Goal: Task Accomplishment & Management: Manage account settings

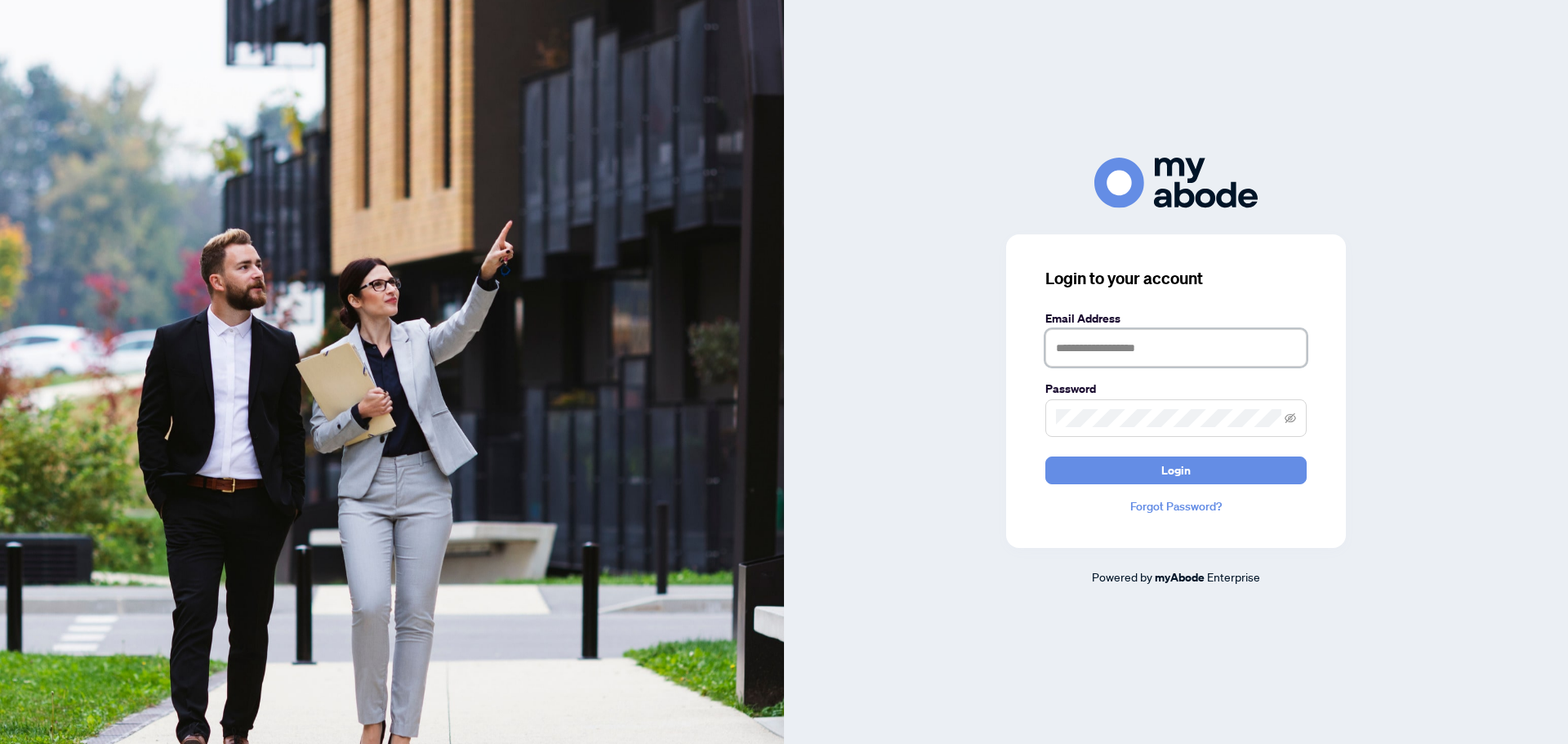
click at [1163, 344] on input "text" at bounding box center [1176, 347] width 261 height 38
type input "**********"
click at [1156, 475] on button "Login" at bounding box center [1176, 470] width 261 height 28
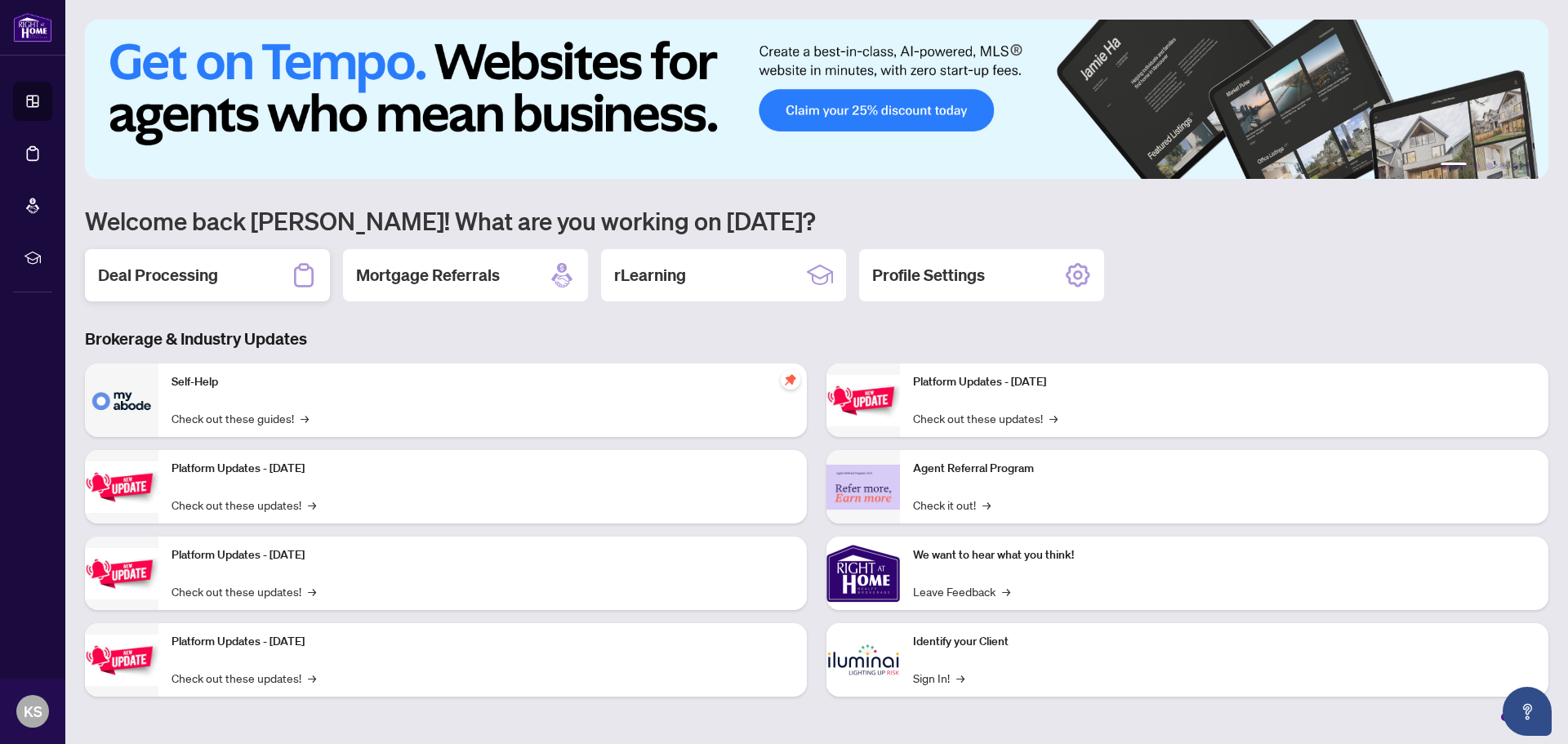
click at [132, 277] on h2 "Deal Processing" at bounding box center [158, 276] width 120 height 23
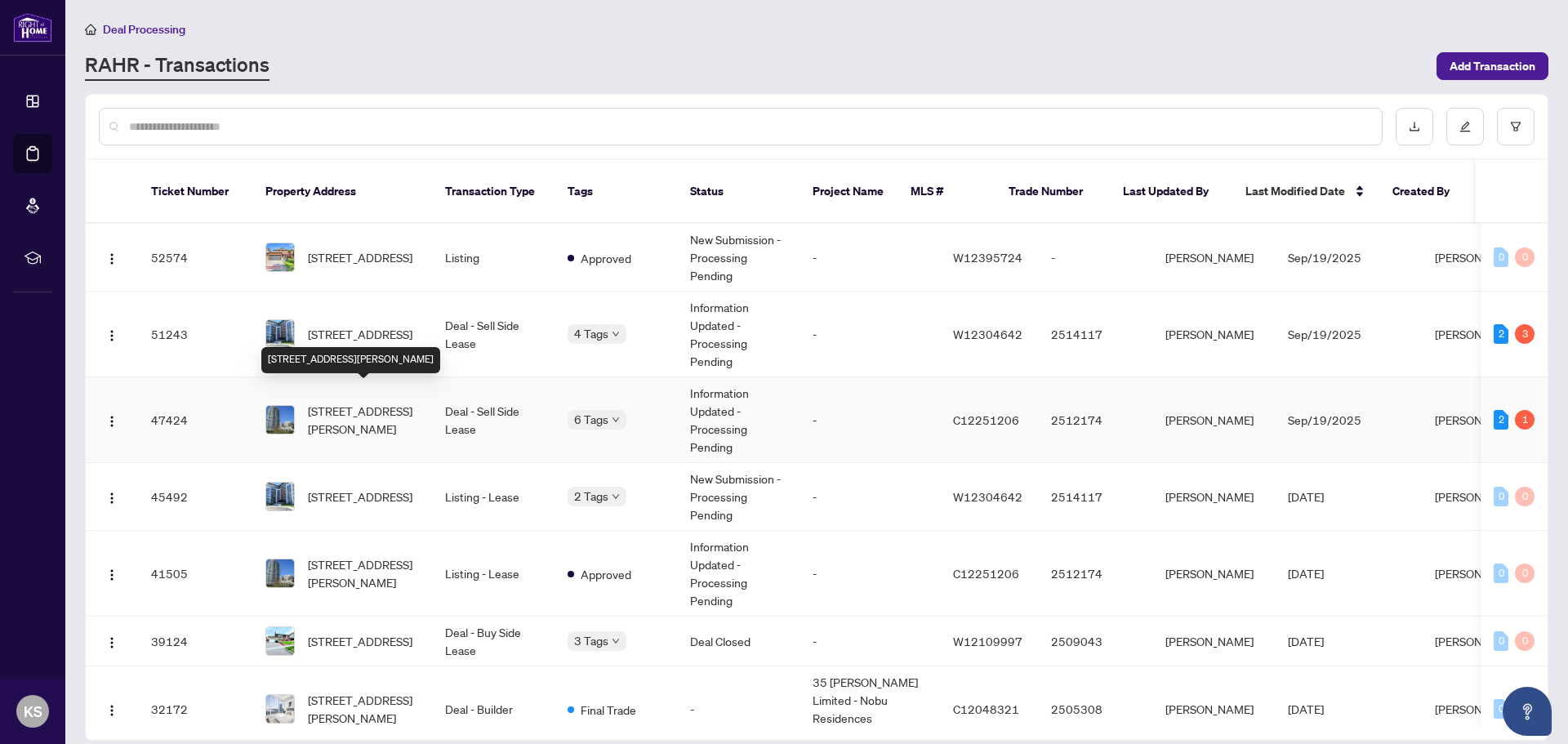
click at [341, 402] on span "[STREET_ADDRESS][PERSON_NAME]" at bounding box center [364, 420] width 111 height 36
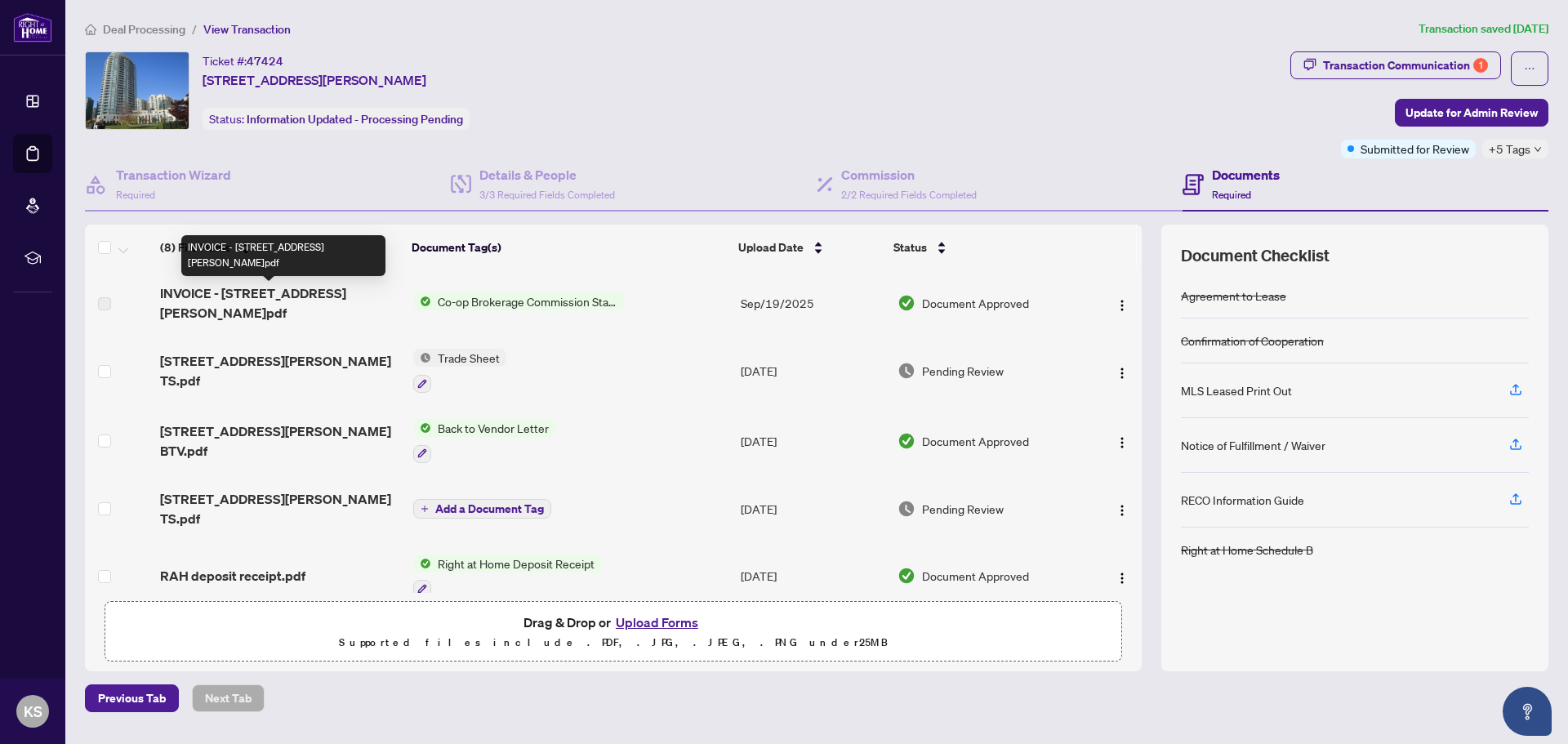
click at [278, 294] on span "INVOICE - [STREET_ADDRESS][PERSON_NAME]pdf" at bounding box center [280, 303] width 240 height 39
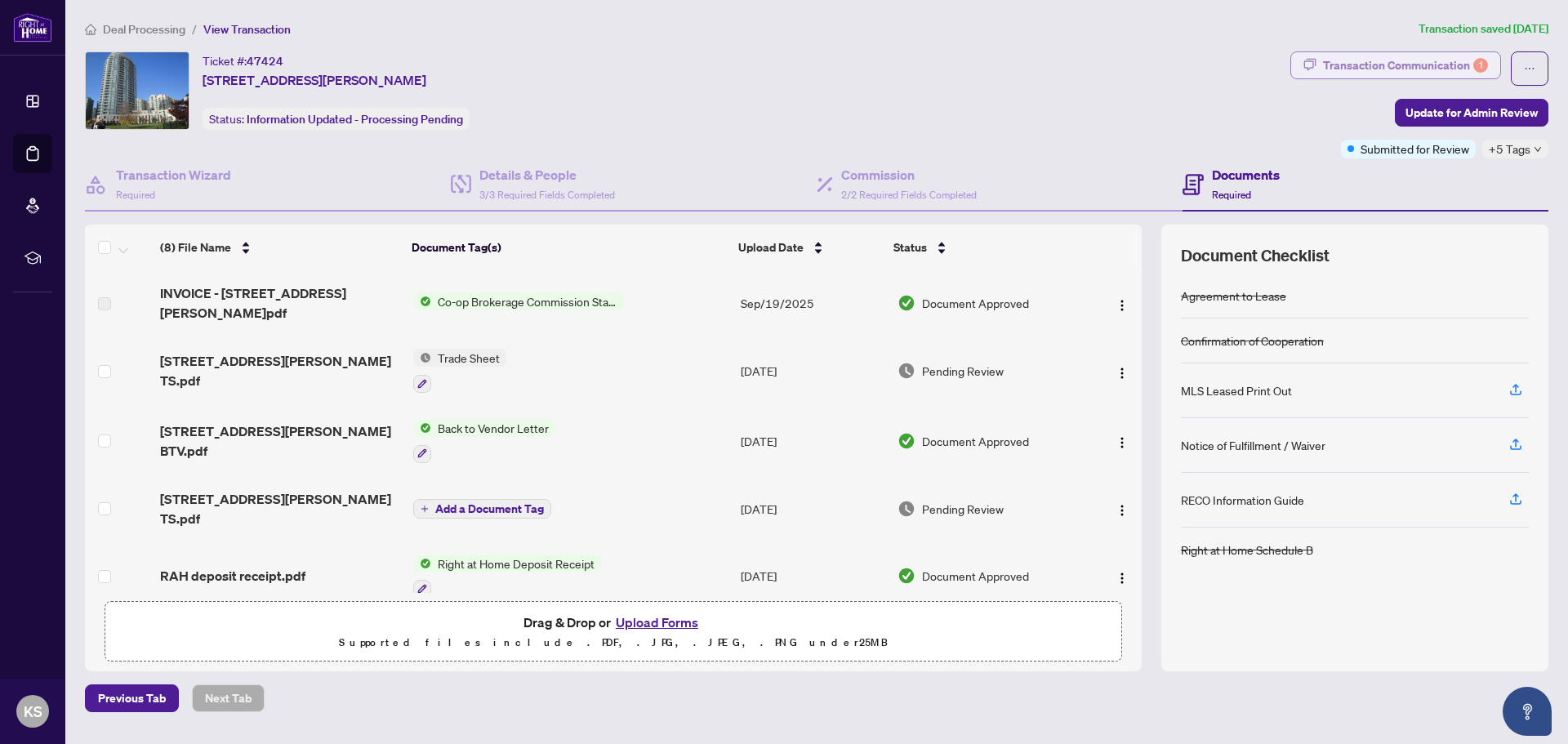
click at [1435, 63] on div "Transaction Communication 1" at bounding box center [1405, 64] width 165 height 26
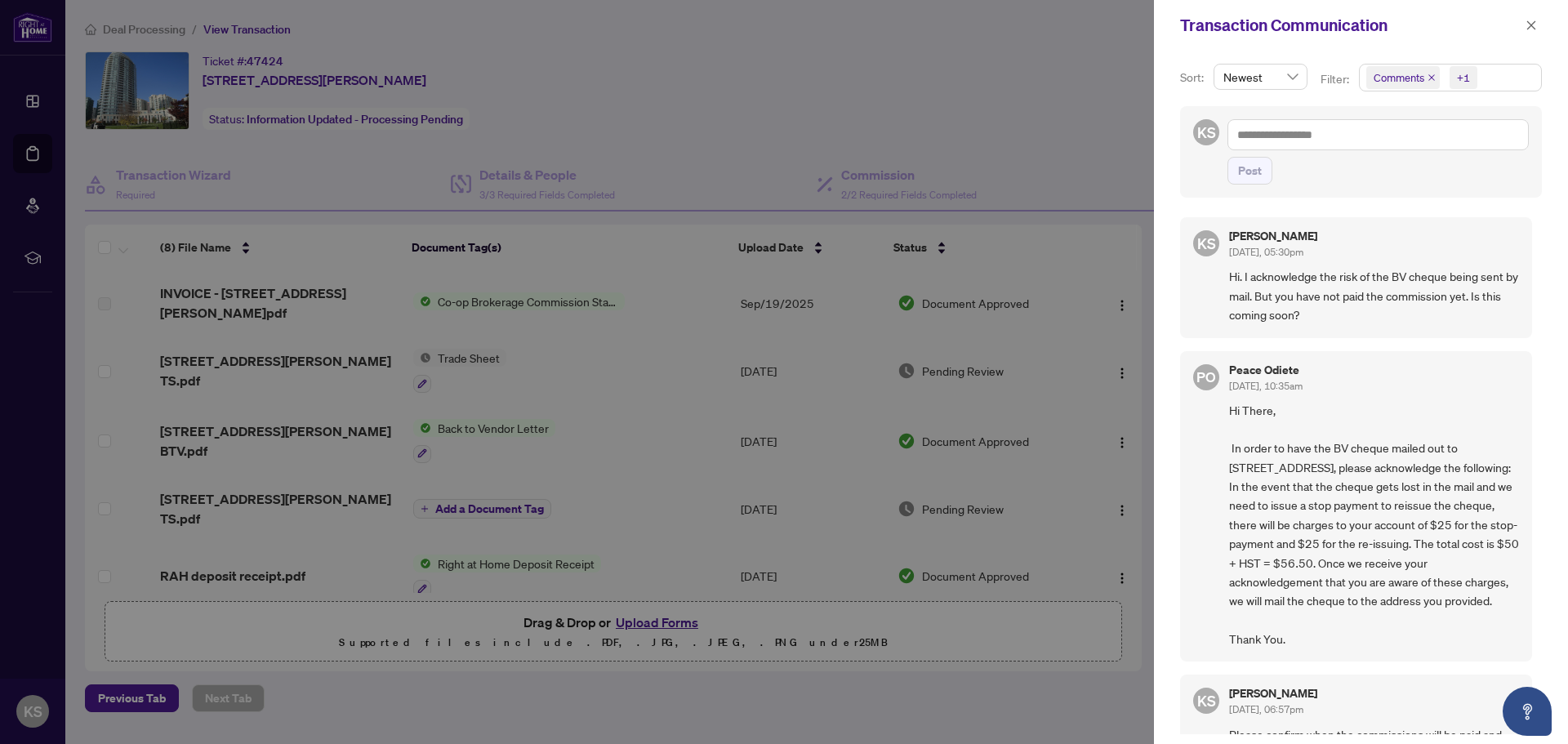
click at [1335, 286] on span "Hi. I acknowledge the risk of the BV cheque being sent by mail. But you have no…" at bounding box center [1374, 295] width 290 height 57
click at [1346, 269] on span "Hi. I acknowledge the risk of the BV cheque being sent by mail. But you have no…" at bounding box center [1374, 295] width 290 height 57
click at [1417, 269] on span "Hi. I acknowledge the risk of the BV cheque being sent by mail. But you have no…" at bounding box center [1374, 295] width 290 height 57
click at [1414, 273] on span "Hi. I acknowledge the risk of the BV cheque being sent by mail. But you have no…" at bounding box center [1374, 295] width 290 height 57
click at [1357, 284] on span "Hi. I acknowledge the risk of the BV cheque being sent by mail. But you have no…" at bounding box center [1374, 295] width 290 height 57
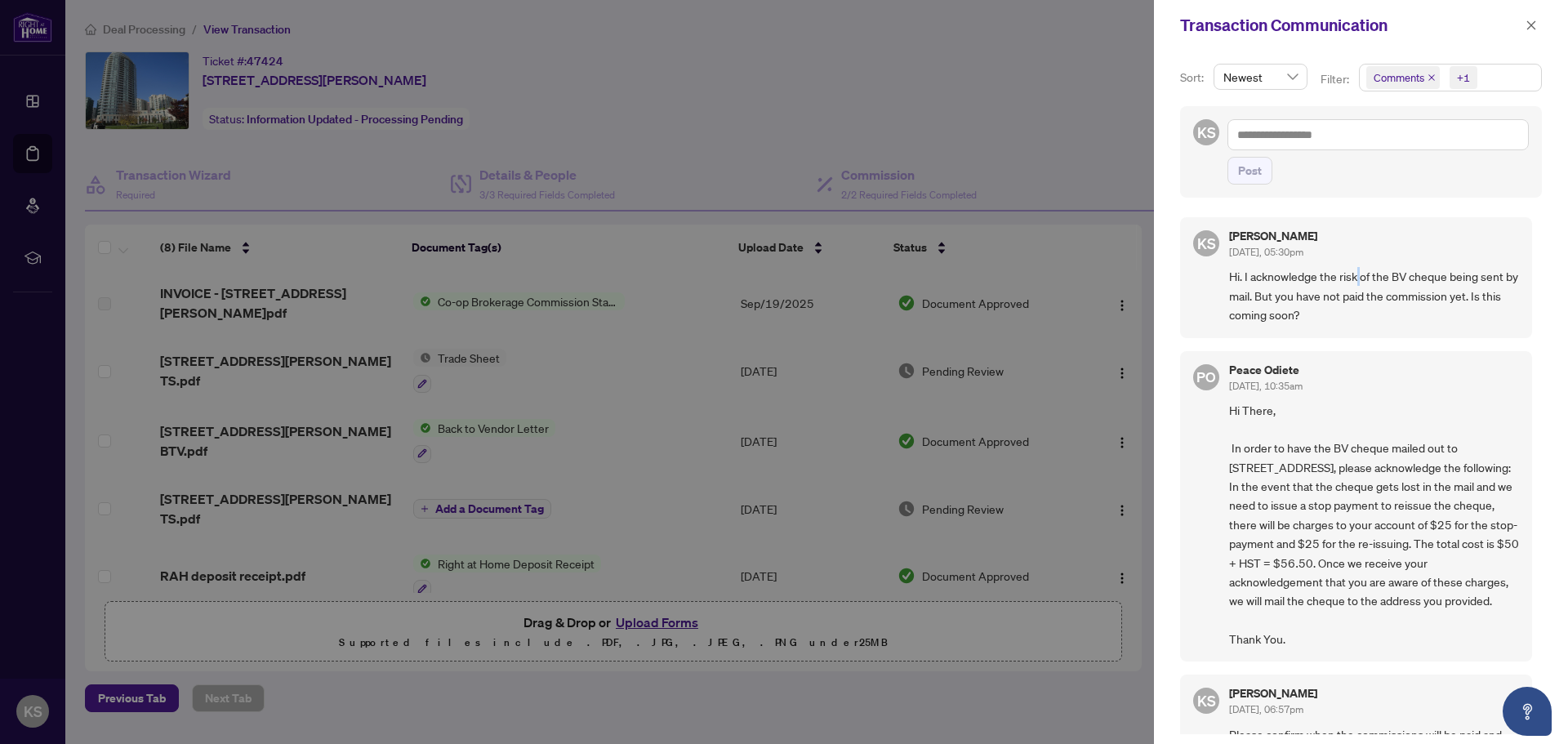
click at [1357, 284] on span "Hi. I acknowledge the risk of the BV cheque being sent by mail. But you have no…" at bounding box center [1374, 295] width 290 height 57
click at [1274, 278] on span "Hi. I acknowledge the risk of the BV cheque being sent by mail. But you have no…" at bounding box center [1374, 295] width 290 height 57
click at [1313, 271] on span "Hi. I acknowledge the risk of the BV cheque being sent by mail. But you have no…" at bounding box center [1374, 295] width 290 height 57
click at [1037, 56] on div at bounding box center [784, 372] width 1568 height 744
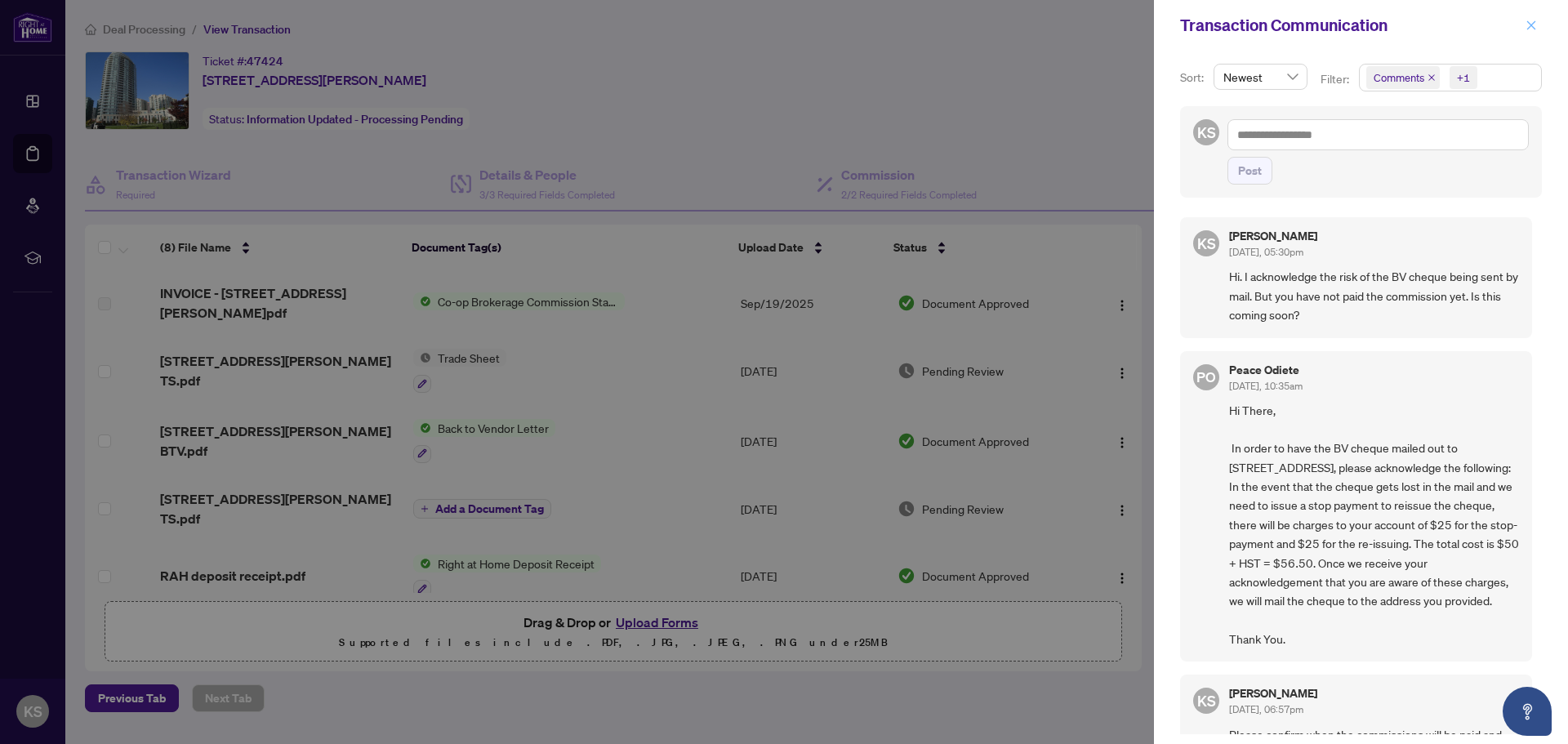
click at [1533, 31] on icon "close" at bounding box center [1530, 25] width 12 height 12
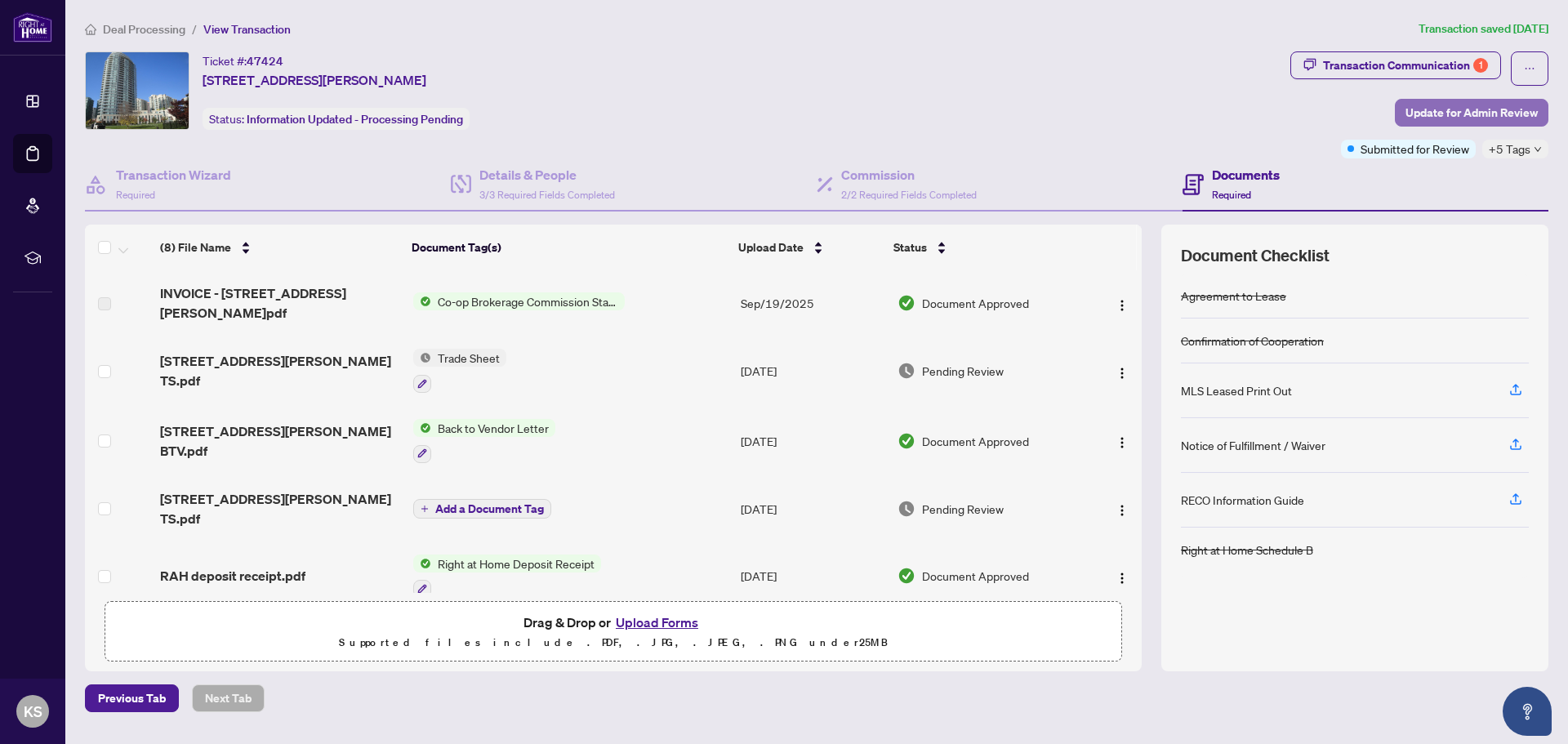
click at [1504, 110] on span "Update for Admin Review" at bounding box center [1471, 112] width 133 height 26
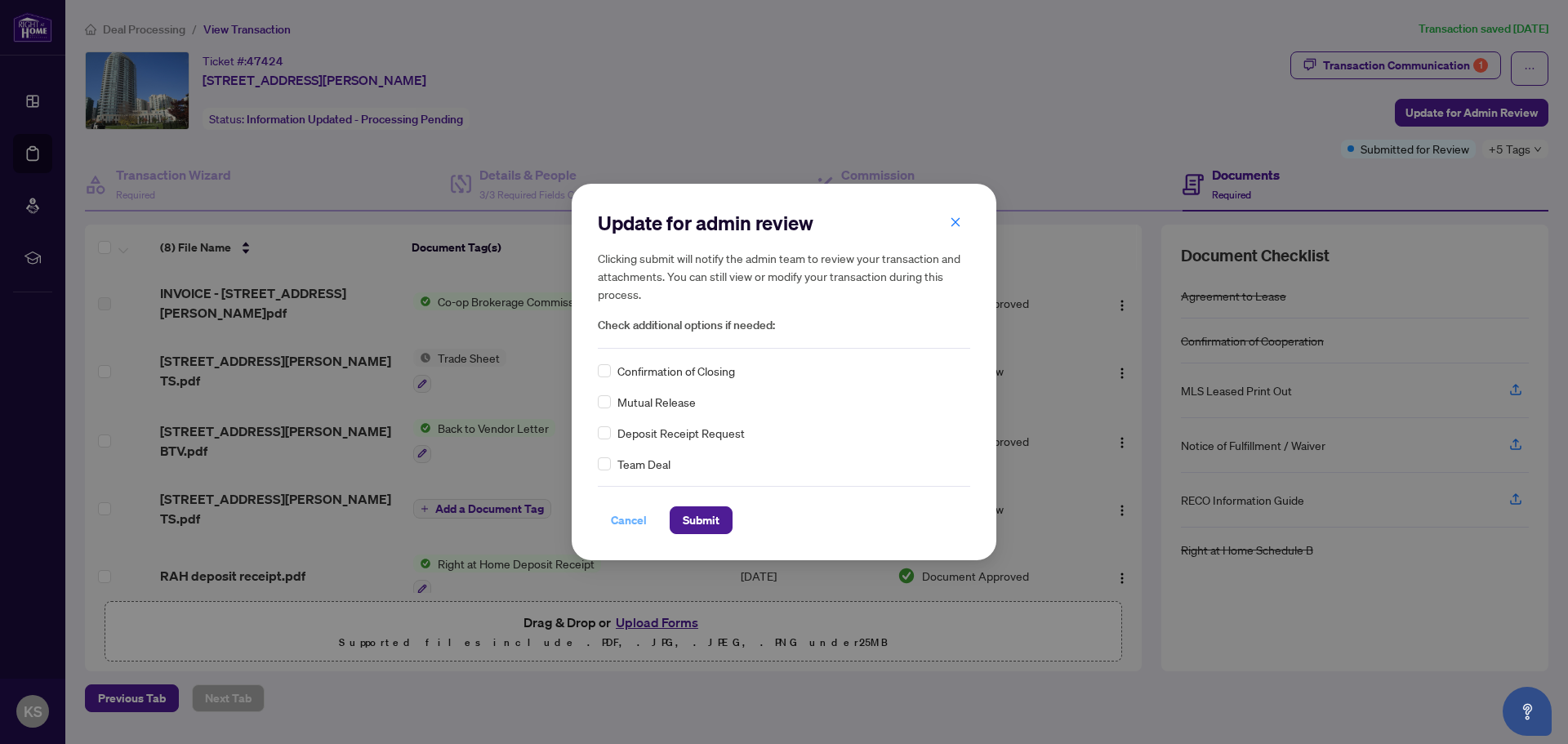
click at [630, 520] on span "Cancel" at bounding box center [629, 519] width 36 height 26
